Goal: Task Accomplishment & Management: Manage account settings

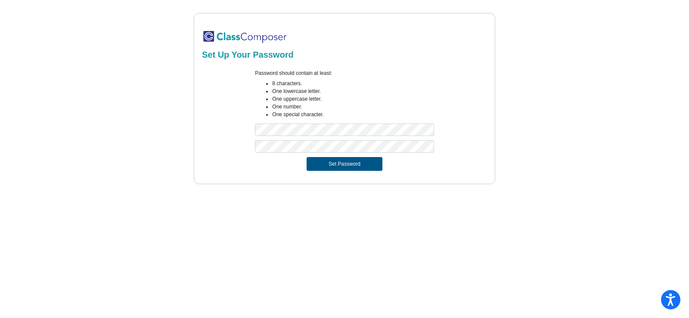
click at [333, 165] on button "Set Password" at bounding box center [345, 164] width 76 height 14
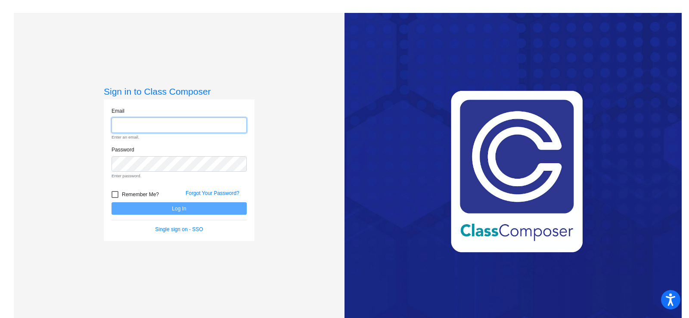
click at [133, 127] on input "email" at bounding box center [179, 126] width 135 height 16
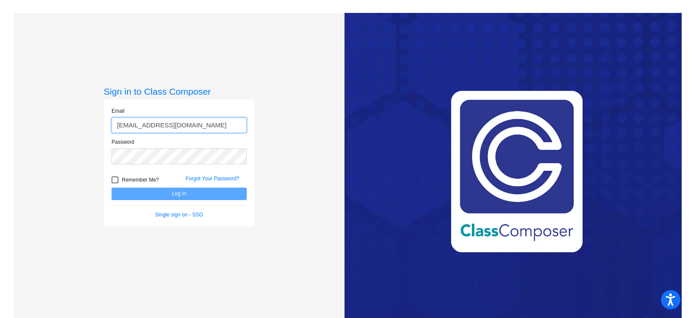
type input "[EMAIL_ADDRESS][DOMAIN_NAME]"
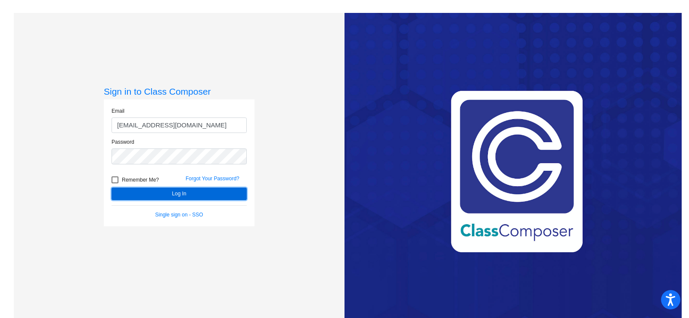
click at [172, 193] on button "Log In" at bounding box center [179, 194] width 135 height 12
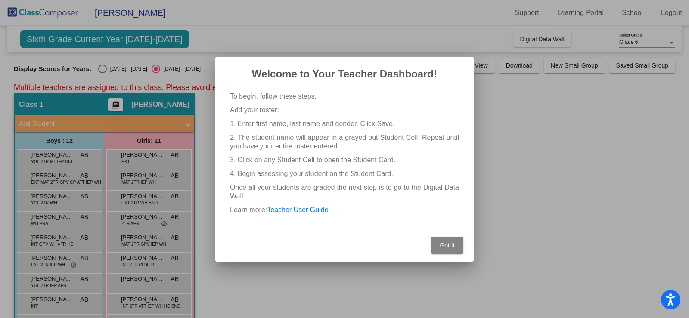
click at [449, 244] on span "Got It" at bounding box center [447, 245] width 15 height 7
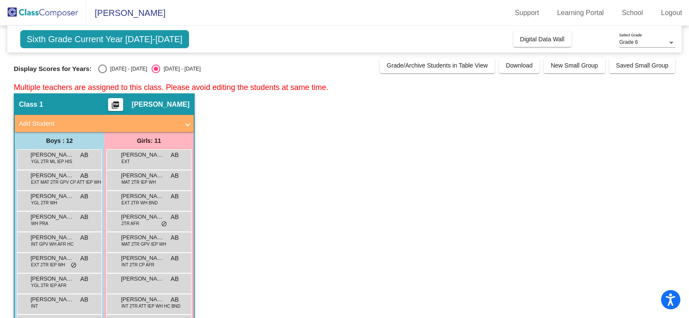
click at [187, 120] on span at bounding box center [187, 124] width 3 height 10
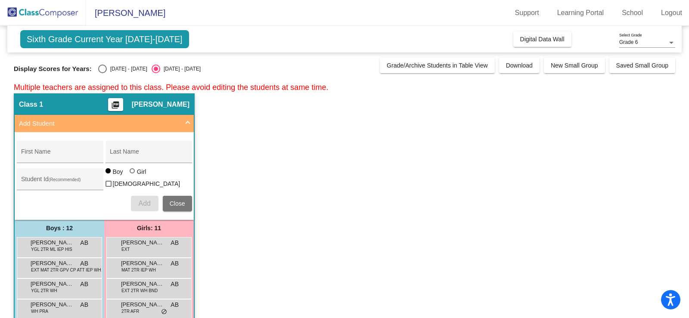
click at [303, 140] on app-classroom "Class 1 picture_as_pdf [PERSON_NAME] Add Student First Name Last Name Student I…" at bounding box center [345, 295] width 662 height 405
click at [187, 119] on span at bounding box center [187, 124] width 3 height 10
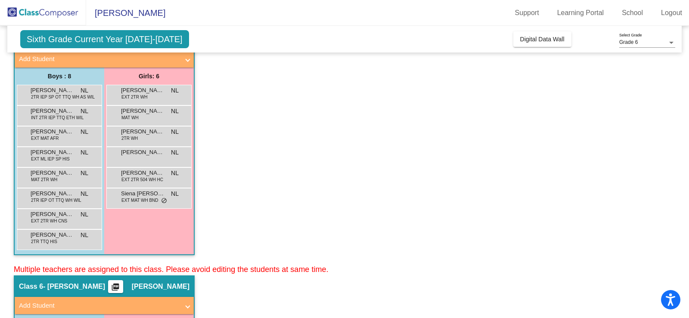
scroll to position [1465, 0]
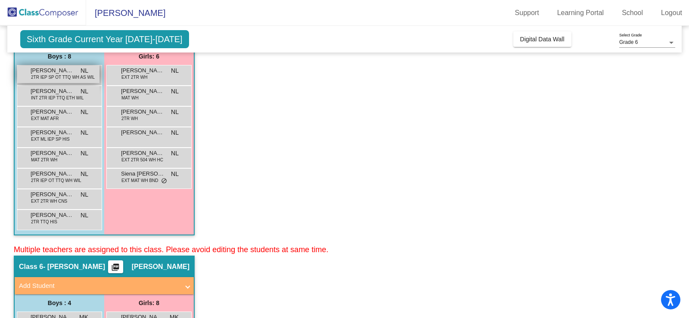
click at [44, 77] on span "2TR IEP SP OT TTQ WH AS WIL" at bounding box center [63, 77] width 64 height 6
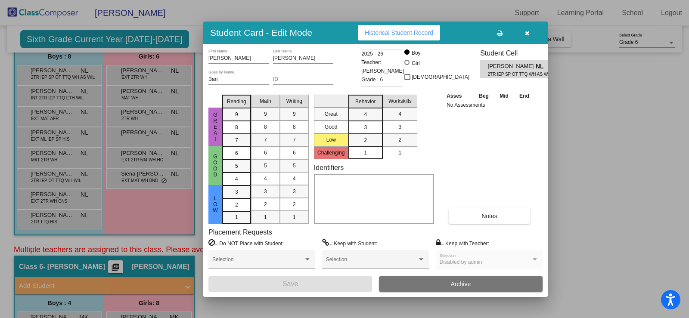
click at [521, 31] on button "button" at bounding box center [528, 33] width 28 height 16
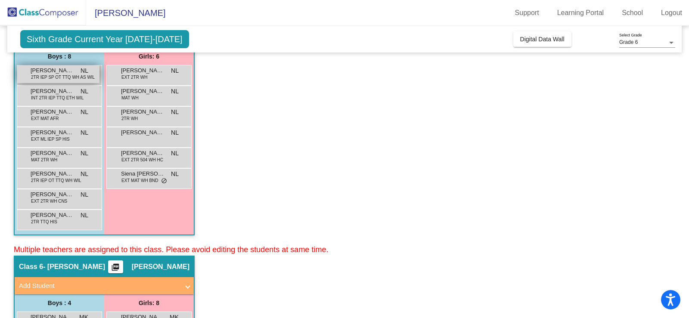
click at [67, 78] on span "2TR IEP SP OT TTQ WH AS WIL" at bounding box center [63, 77] width 64 height 6
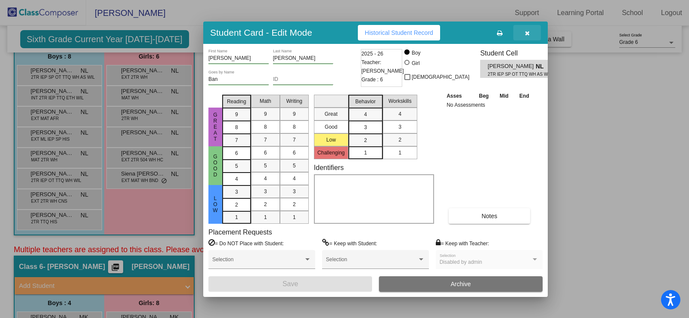
drag, startPoint x: 529, startPoint y: 32, endPoint x: 541, endPoint y: 29, distance: 11.6
click at [529, 31] on icon "button" at bounding box center [527, 33] width 5 height 6
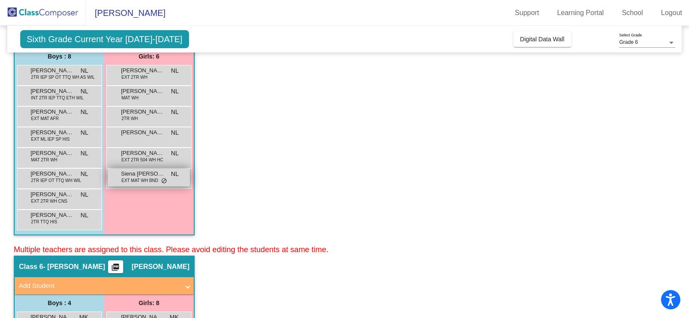
click at [130, 179] on span "EXT MAT WH BND" at bounding box center [139, 180] width 37 height 6
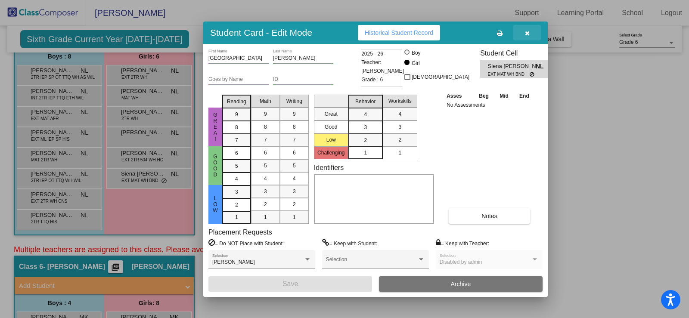
click at [532, 29] on button "button" at bounding box center [528, 33] width 28 height 16
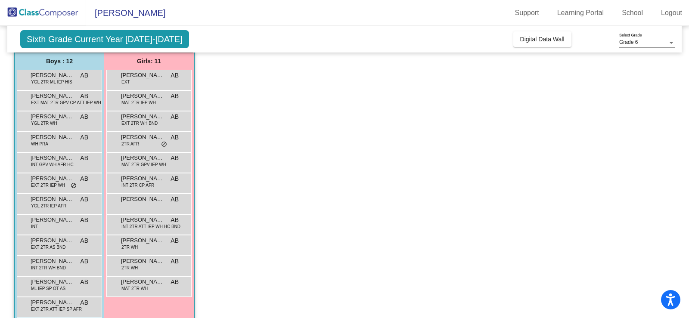
scroll to position [0, 0]
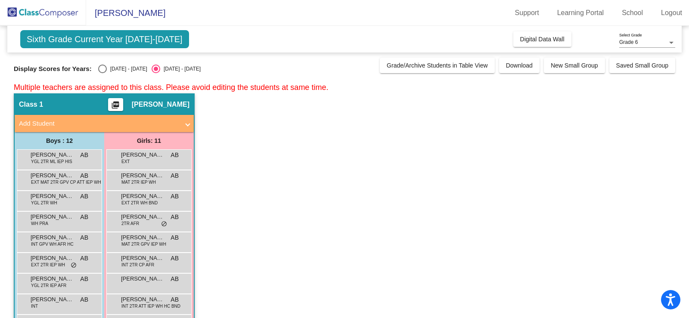
click at [82, 35] on span "Sixth Grade Current Year [DATE]-[DATE]" at bounding box center [104, 39] width 169 height 18
click at [143, 14] on span "[PERSON_NAME]" at bounding box center [125, 13] width 79 height 14
